Goal: Find specific page/section: Find specific page/section

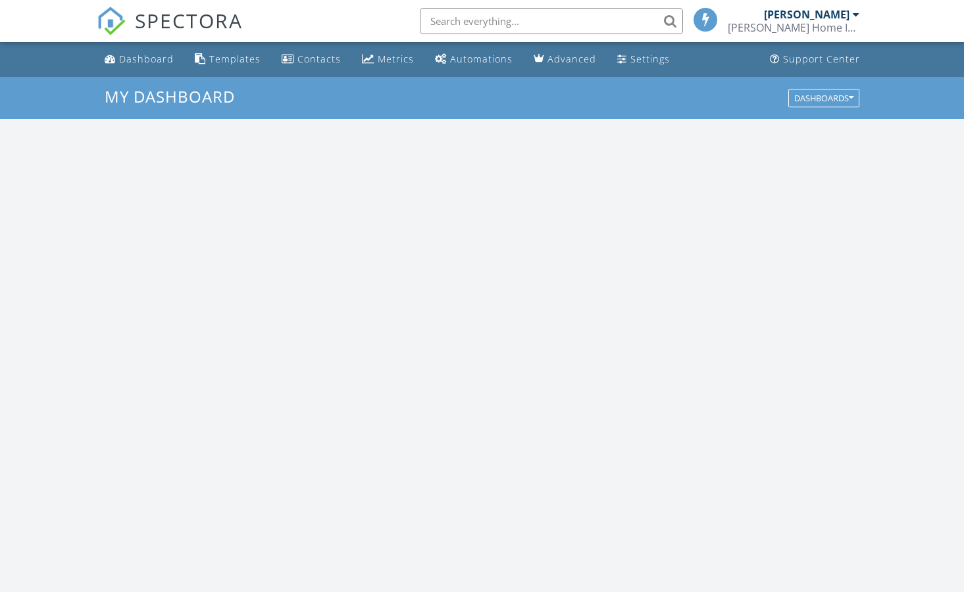
scroll to position [1199, 965]
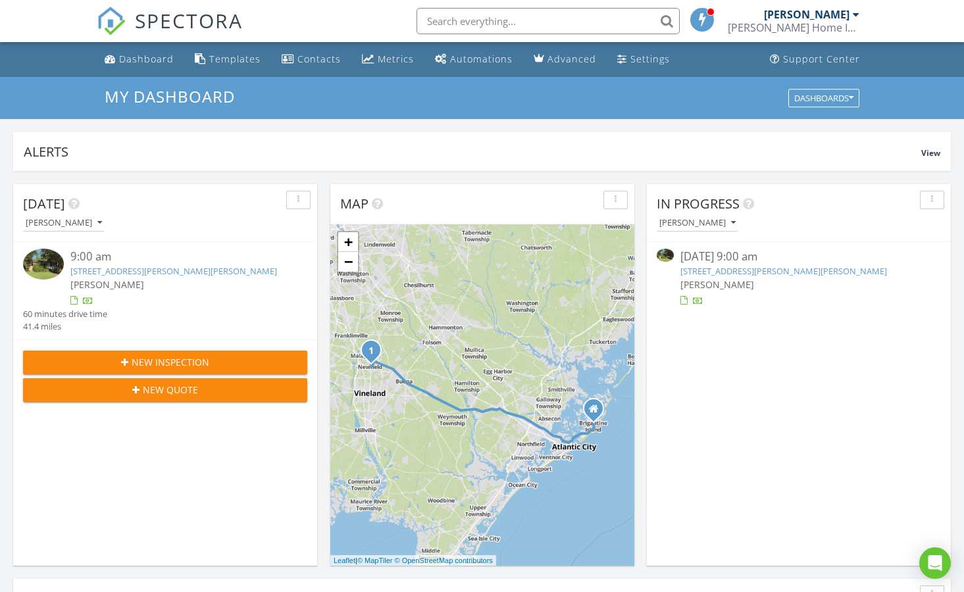
click at [435, 16] on input "text" at bounding box center [548, 21] width 263 height 26
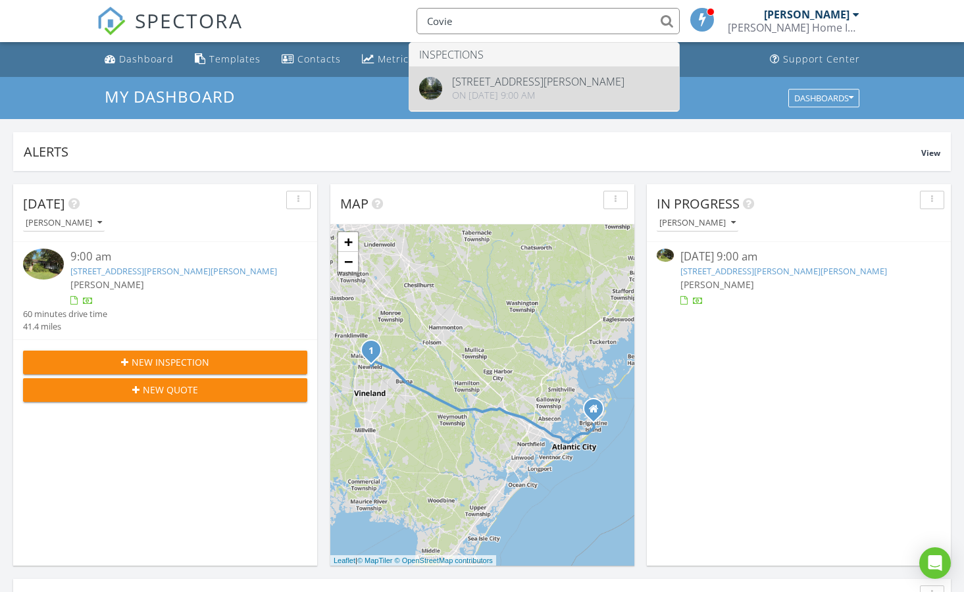
type input "Covie"
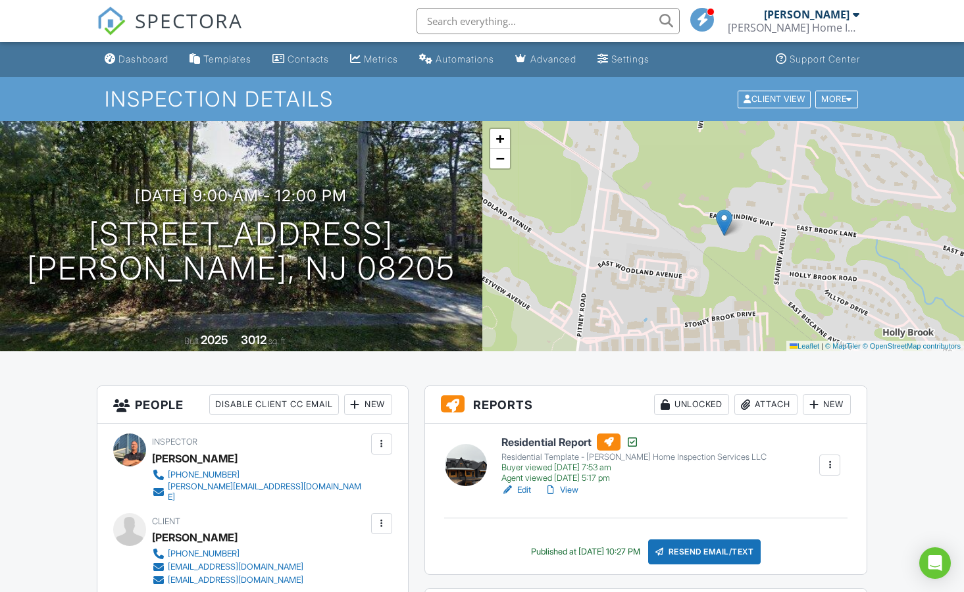
click at [571, 486] on link "View" at bounding box center [561, 490] width 34 height 13
